Goal: Transaction & Acquisition: Download file/media

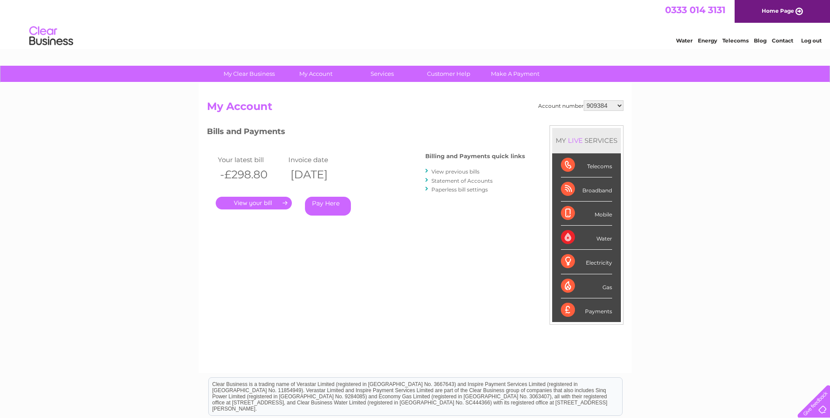
click at [618, 105] on select "909384 909385 909387 909388 909389 909390 909392 909393 909394 918841 934256 30…" at bounding box center [604, 105] width 40 height 11
select select "30291499"
click at [584, 100] on select "909384 909385 909387 909388 909389 909390 909392 909393 909394 918841 934256 30…" at bounding box center [604, 105] width 40 height 11
click at [621, 105] on select "909384 909385 909387 909388 909389 909390 909392 909393 909394 918841 934256 30…" at bounding box center [604, 105] width 40 height 11
select select "30291512"
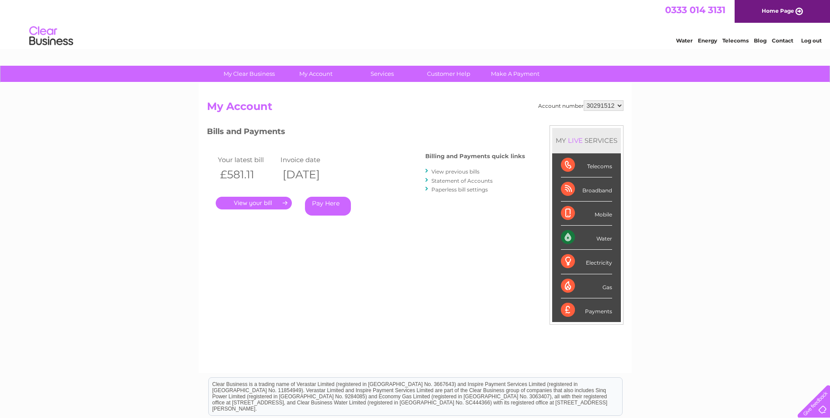
click at [584, 100] on select "909384 909385 909387 909388 909389 909390 909392 909393 909394 918841 934256 30…" at bounding box center [604, 105] width 40 height 11
click at [255, 200] on link "." at bounding box center [254, 203] width 76 height 13
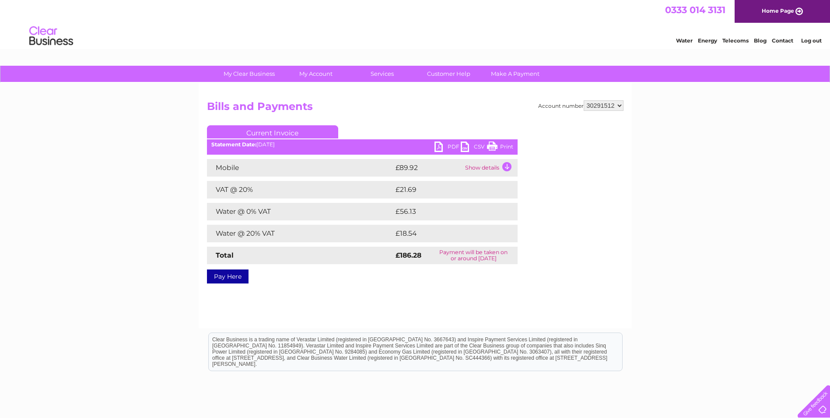
click at [447, 144] on link "PDF" at bounding box center [448, 147] width 26 height 13
